Goal: Task Accomplishment & Management: Complete application form

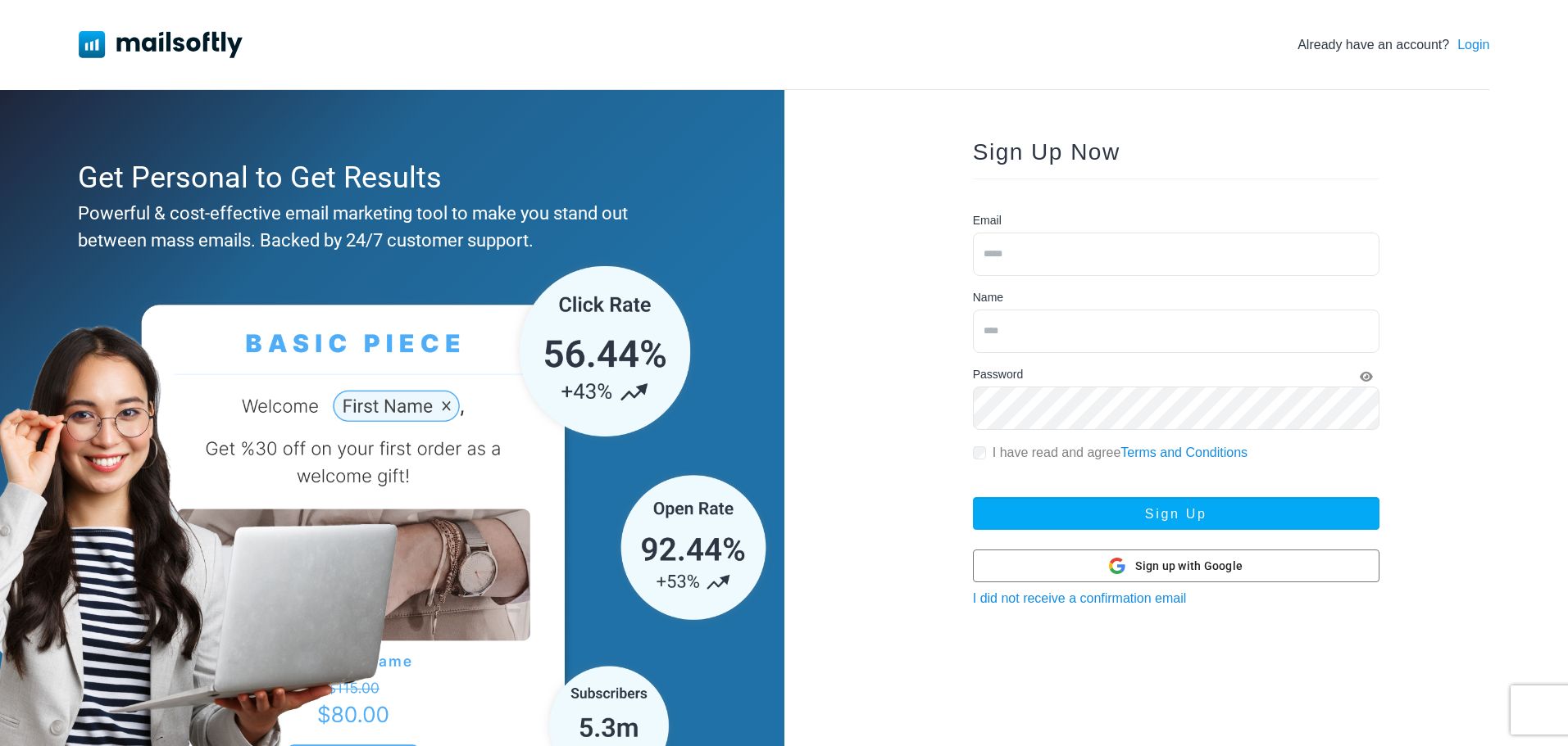
click at [1014, 261] on input "email" at bounding box center [1176, 254] width 407 height 43
type input "*"
type input "**********"
click at [1013, 566] on div at bounding box center [1176, 566] width 405 height 31
